Goal: Check status: Check status

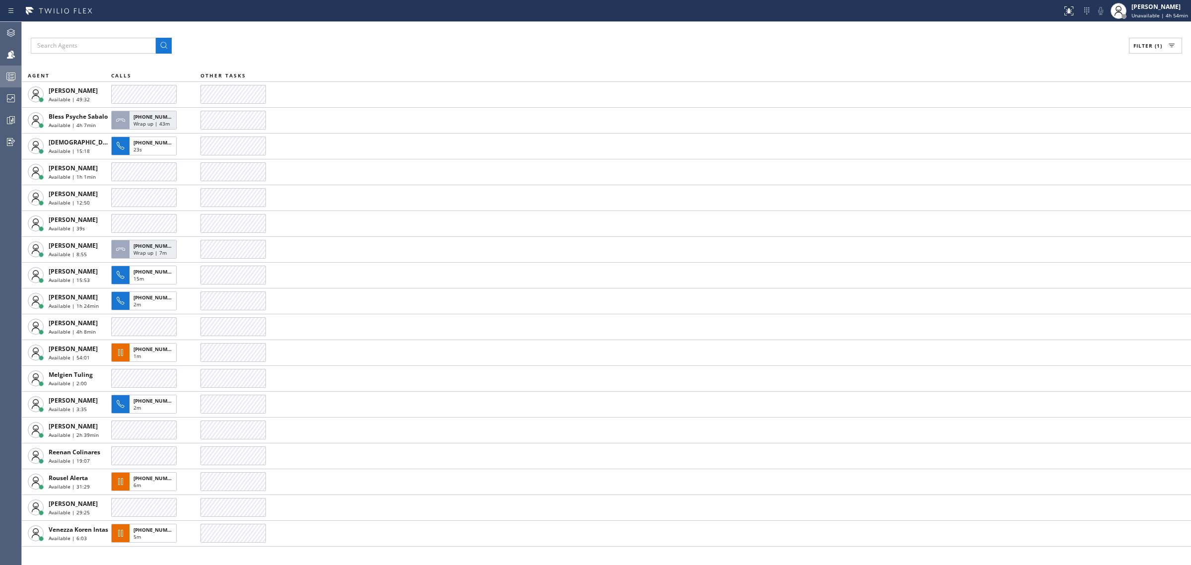
click at [11, 73] on rect at bounding box center [11, 76] width 8 height 7
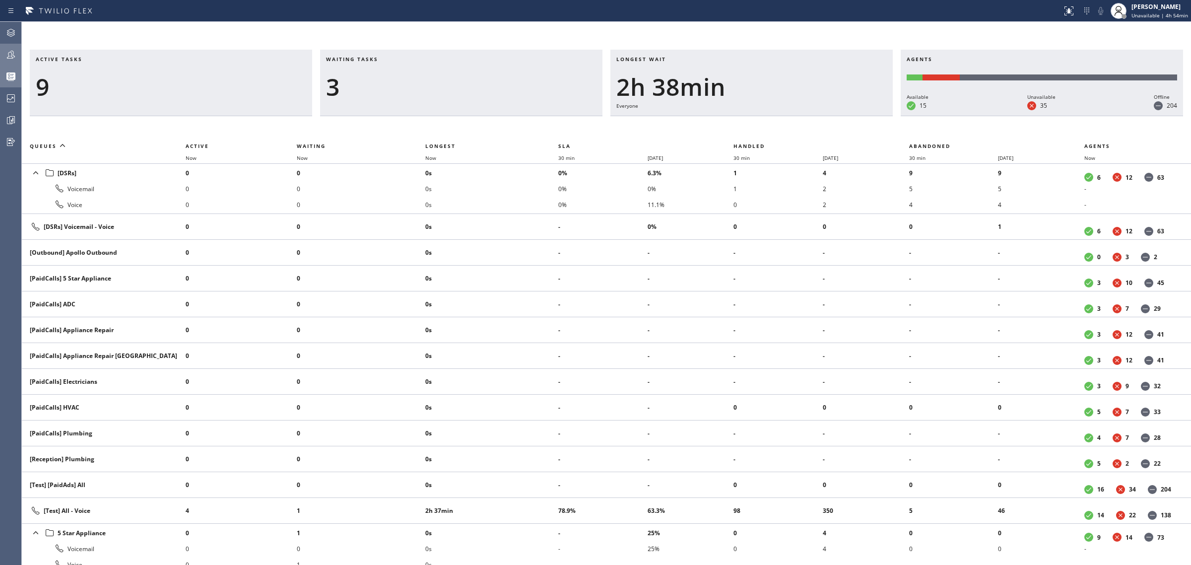
click at [10, 56] on icon at bounding box center [11, 55] width 12 height 12
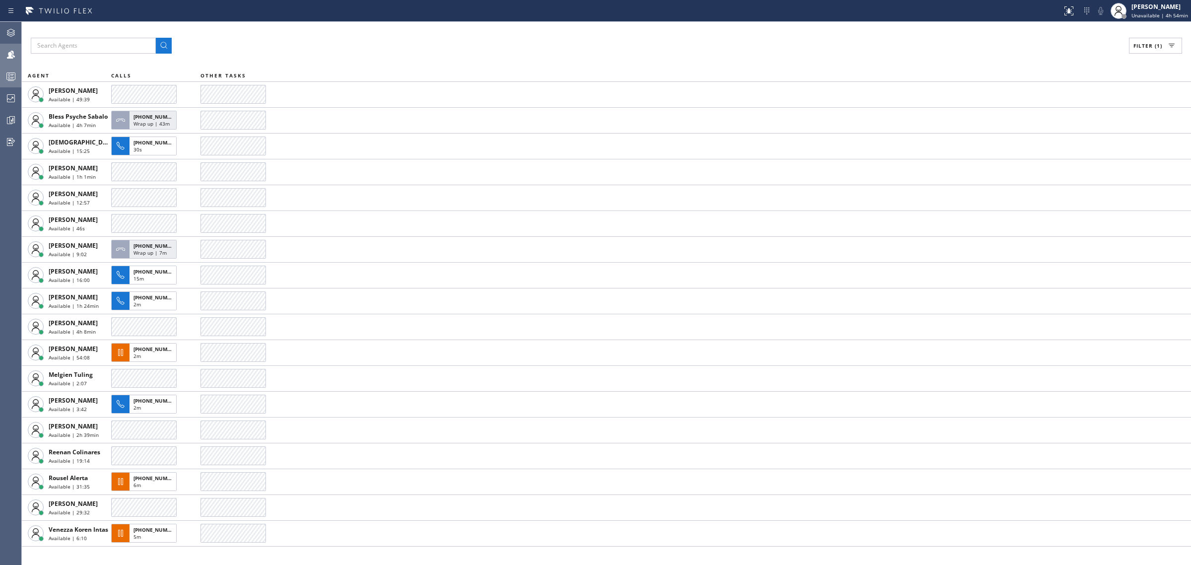
click at [10, 71] on icon at bounding box center [11, 76] width 12 height 12
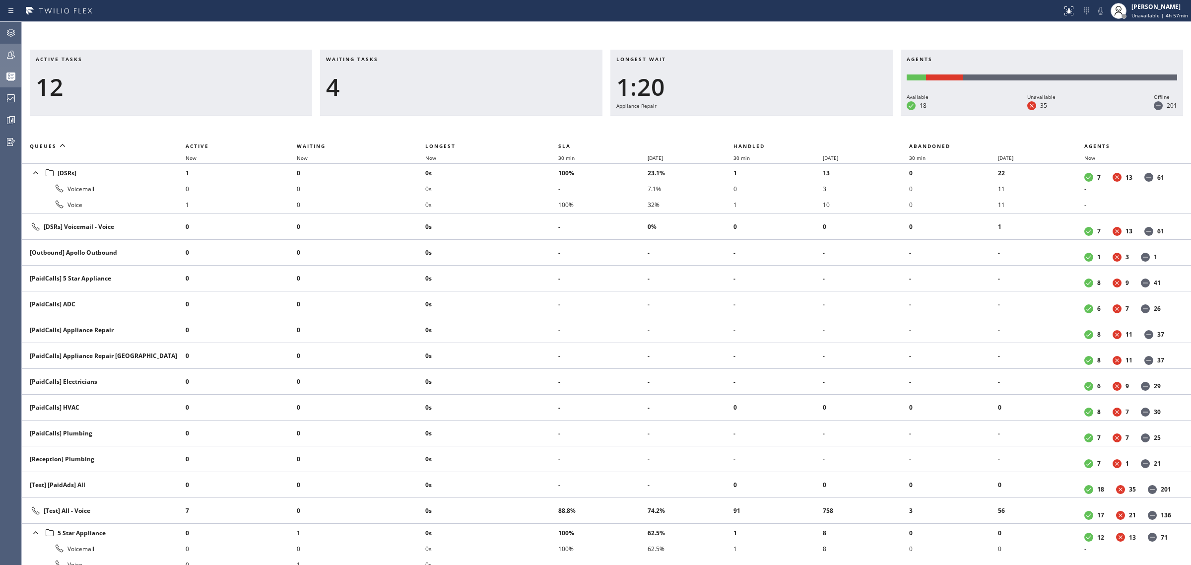
click at [490, 215] on td "0s" at bounding box center [491, 227] width 133 height 26
click at [474, 174] on li "0s" at bounding box center [491, 173] width 133 height 16
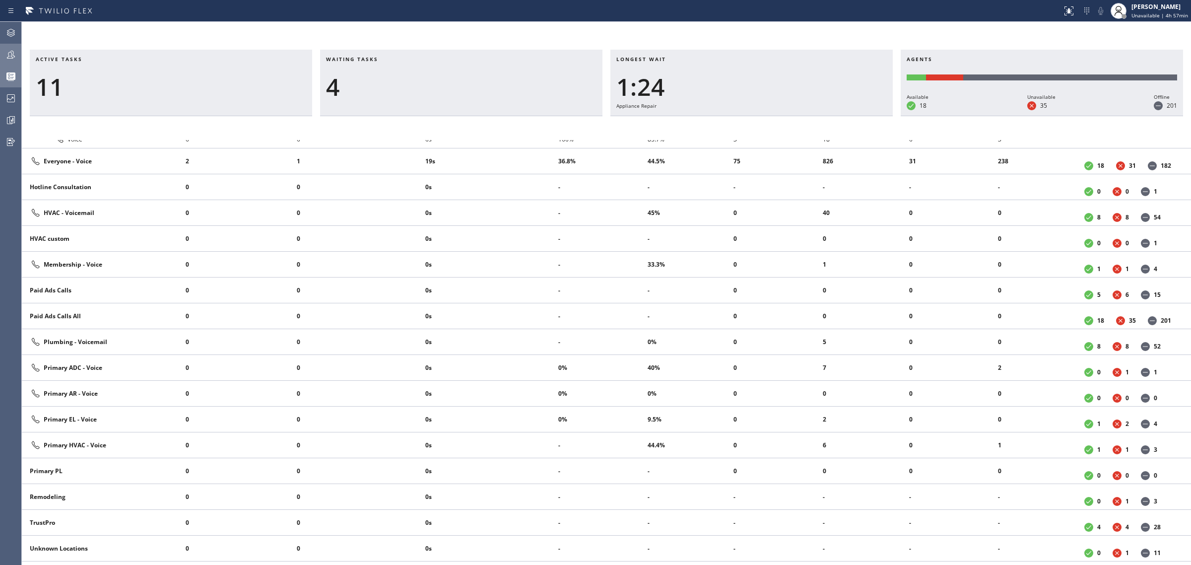
scroll to position [704, 0]
